Goal: Information Seeking & Learning: Learn about a topic

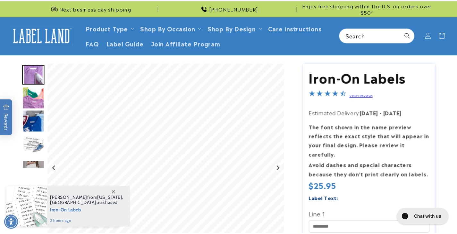
scroll to position [54, 0]
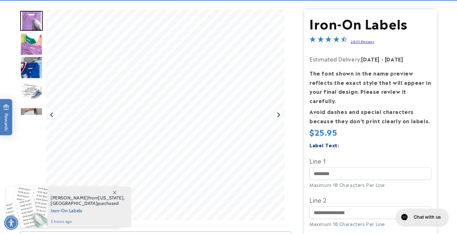
click at [31, 38] on img "Go to slide 2" at bounding box center [31, 44] width 22 height 22
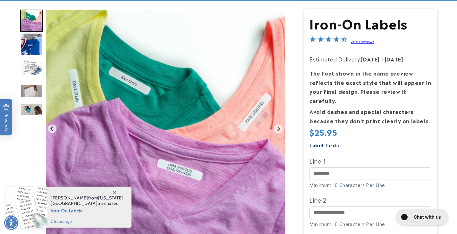
click at [31, 55] on div "Gallery Viewer" at bounding box center [31, 39] width 22 height 106
click at [33, 68] on img "Go to slide 4" at bounding box center [31, 67] width 22 height 22
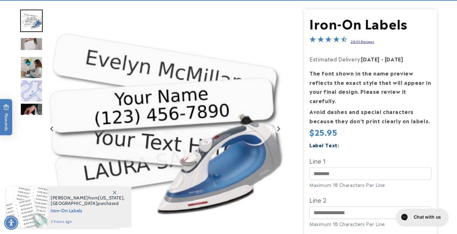
click at [31, 68] on img "Go to slide 6" at bounding box center [31, 67] width 22 height 22
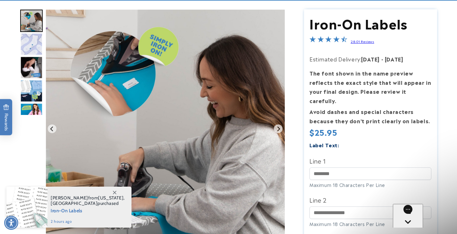
scroll to position [0, 0]
click at [32, 70] on img "Go to slide 8" at bounding box center [31, 67] width 22 height 22
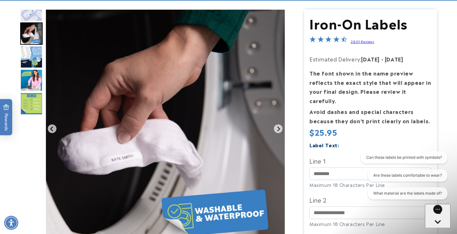
click at [31, 73] on img "Go to slide 10" at bounding box center [31, 80] width 22 height 22
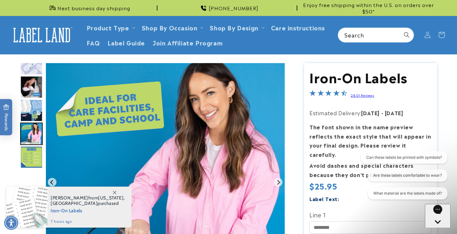
click at [31, 88] on img "Go to slide 8" at bounding box center [31, 87] width 22 height 22
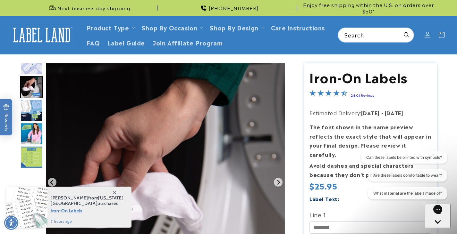
click at [32, 109] on img "Go to slide 9" at bounding box center [31, 110] width 22 height 22
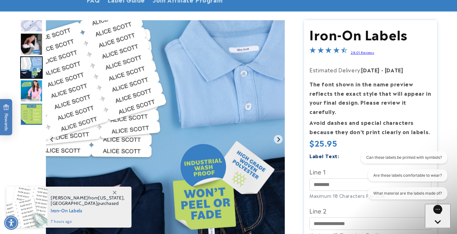
scroll to position [44, 0]
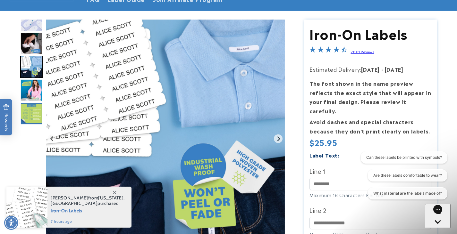
click at [115, 192] on icon at bounding box center [115, 193] width 4 height 4
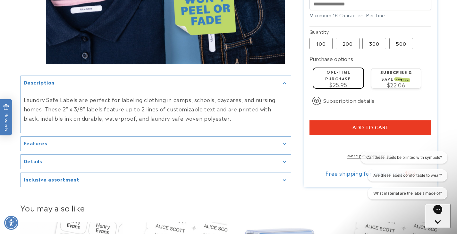
scroll to position [262, 0]
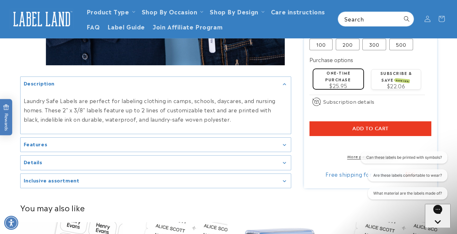
click at [284, 144] on icon "Gallery Viewer" at bounding box center [284, 145] width 3 height 2
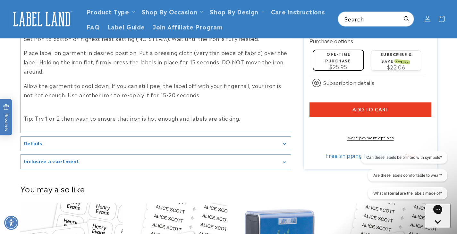
scroll to position [396, 0]
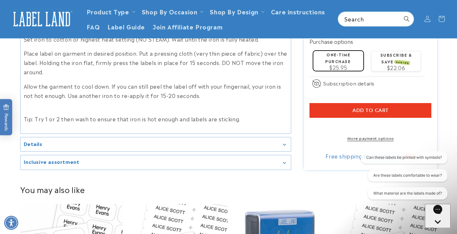
click at [284, 142] on div "Details" at bounding box center [156, 144] width 264 height 5
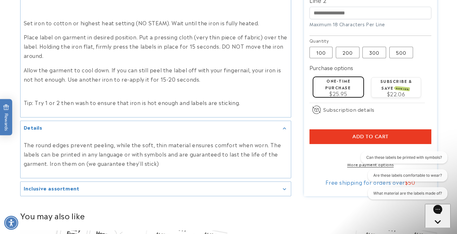
scroll to position [412, 0]
click at [285, 191] on div "Inclusive assortment" at bounding box center [156, 189] width 264 height 5
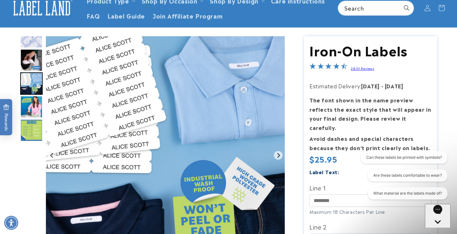
scroll to position [28, 0]
